Goal: Obtain resource: Download file/media

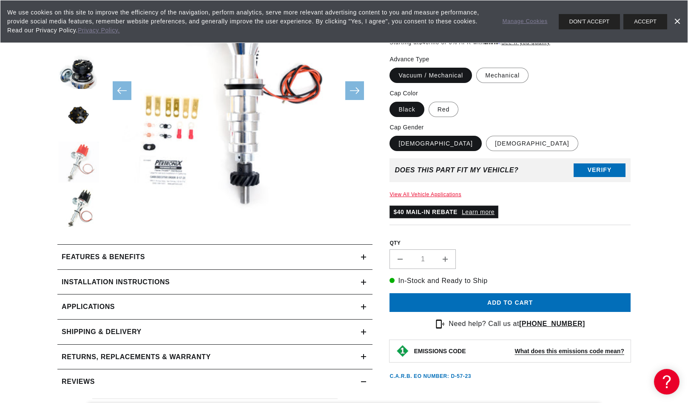
click at [80, 156] on button "Load image 5 in gallery view" at bounding box center [78, 163] width 43 height 43
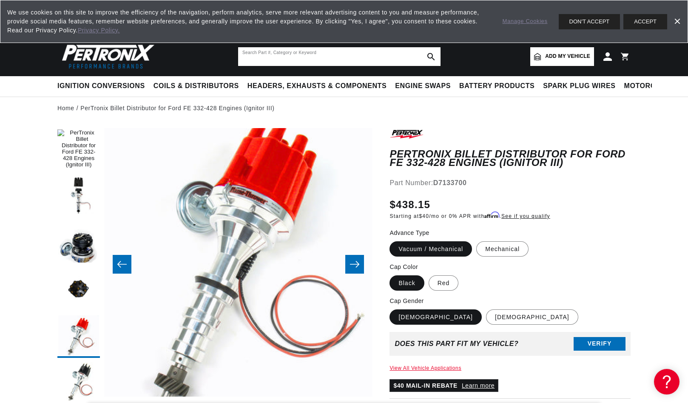
click at [299, 53] on input "text" at bounding box center [339, 56] width 203 height 19
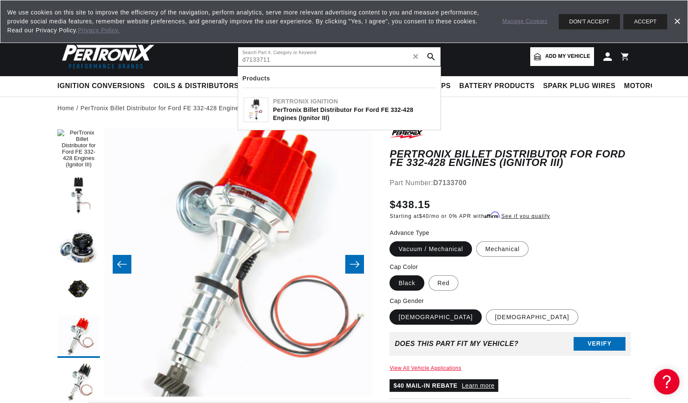
type input "d7133711"
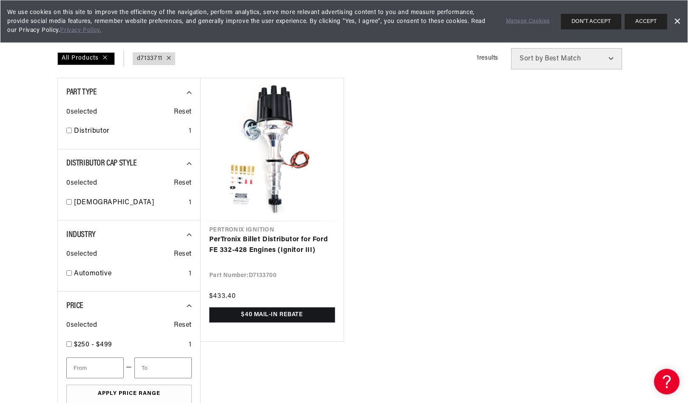
scroll to position [130, 0]
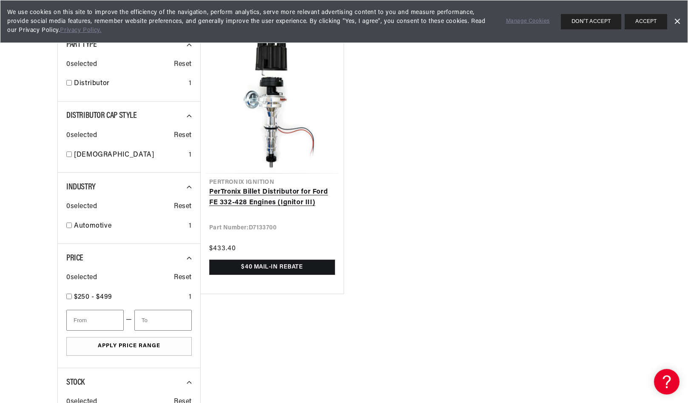
click at [224, 201] on link "PerTronix Billet Distributor for Ford FE 332-428 Engines (Ignitor III)" at bounding box center [272, 198] width 126 height 22
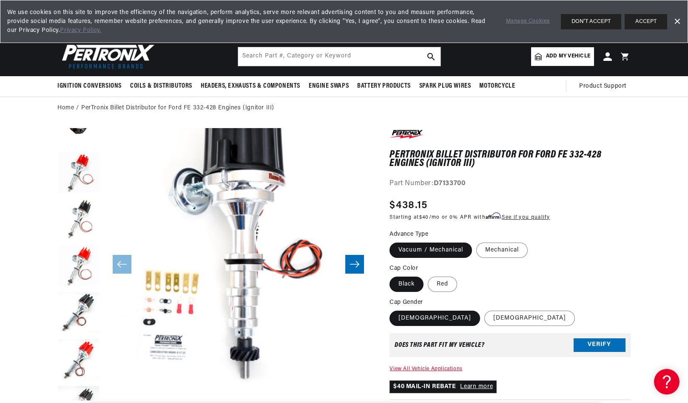
scroll to position [27, 0]
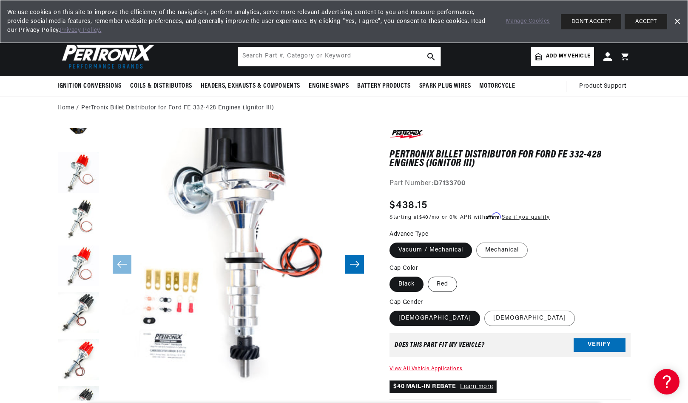
click at [436, 282] on label "Red" at bounding box center [442, 284] width 29 height 15
click at [428, 275] on input "Red" at bounding box center [428, 275] width 0 height 0
radio input "true"
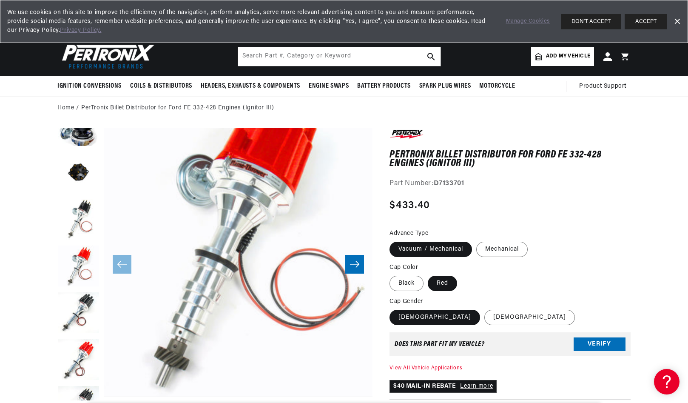
scroll to position [0, 318]
click at [485, 317] on label "[DEMOGRAPHIC_DATA]" at bounding box center [530, 317] width 91 height 15
click at [485, 308] on input "[DEMOGRAPHIC_DATA]" at bounding box center [485, 308] width 0 height 0
radio input "true"
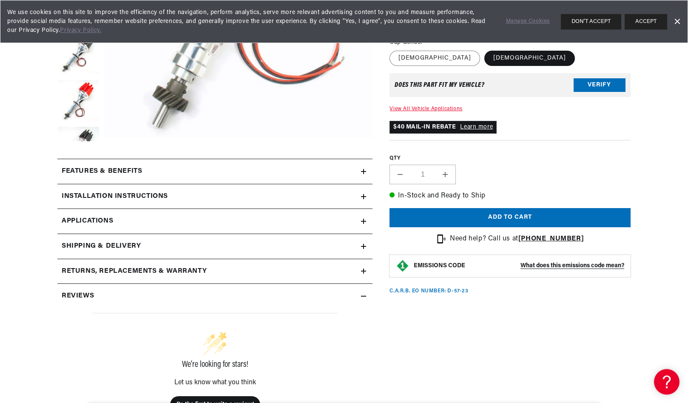
scroll to position [260, 0]
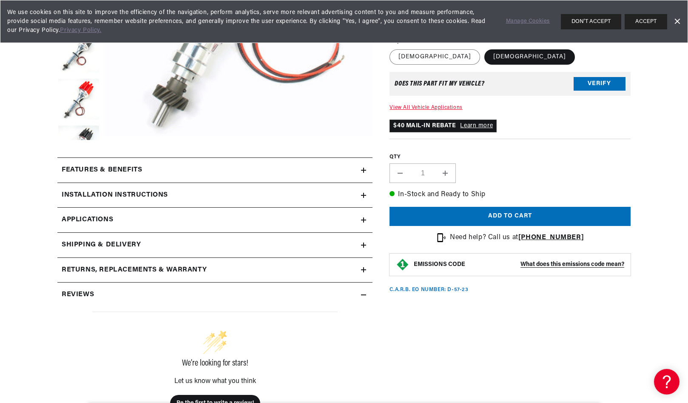
click at [362, 194] on icon at bounding box center [363, 195] width 5 height 5
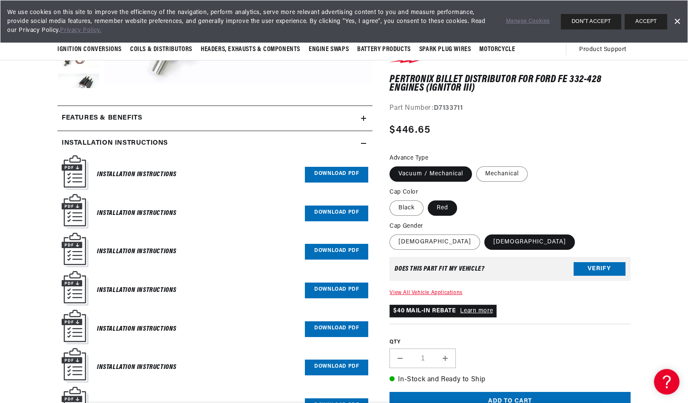
scroll to position [304, 0]
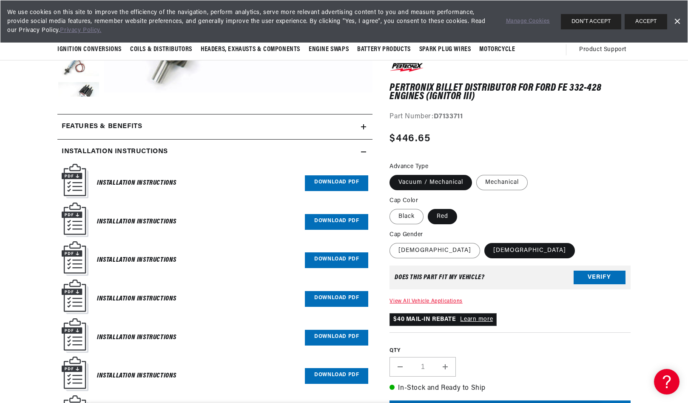
click at [321, 183] on link "Download PDF" at bounding box center [336, 183] width 63 height 16
